Goal: Task Accomplishment & Management: Use online tool/utility

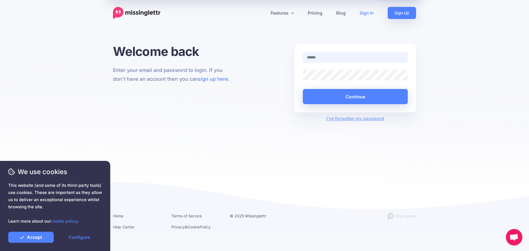
click at [326, 59] on input "text" at bounding box center [355, 57] width 105 height 11
type input "**********"
click at [356, 95] on button "Continue" at bounding box center [355, 96] width 105 height 15
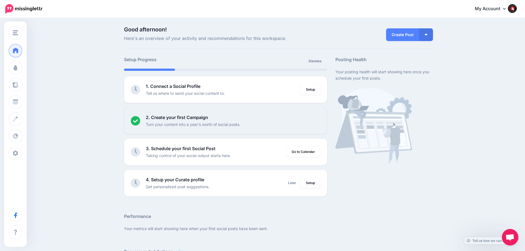
click at [28, 9] on img at bounding box center [23, 8] width 37 height 9
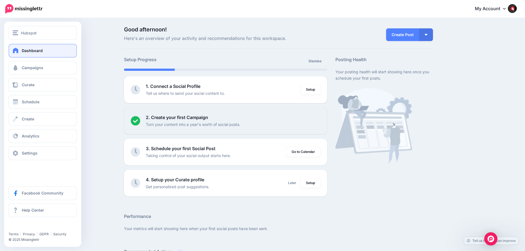
click at [30, 52] on span "Dashboard" at bounding box center [32, 50] width 21 height 5
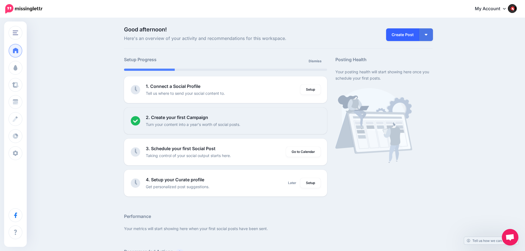
click at [407, 36] on link "Create Post" at bounding box center [402, 34] width 33 height 13
